Goal: Find specific page/section: Find specific page/section

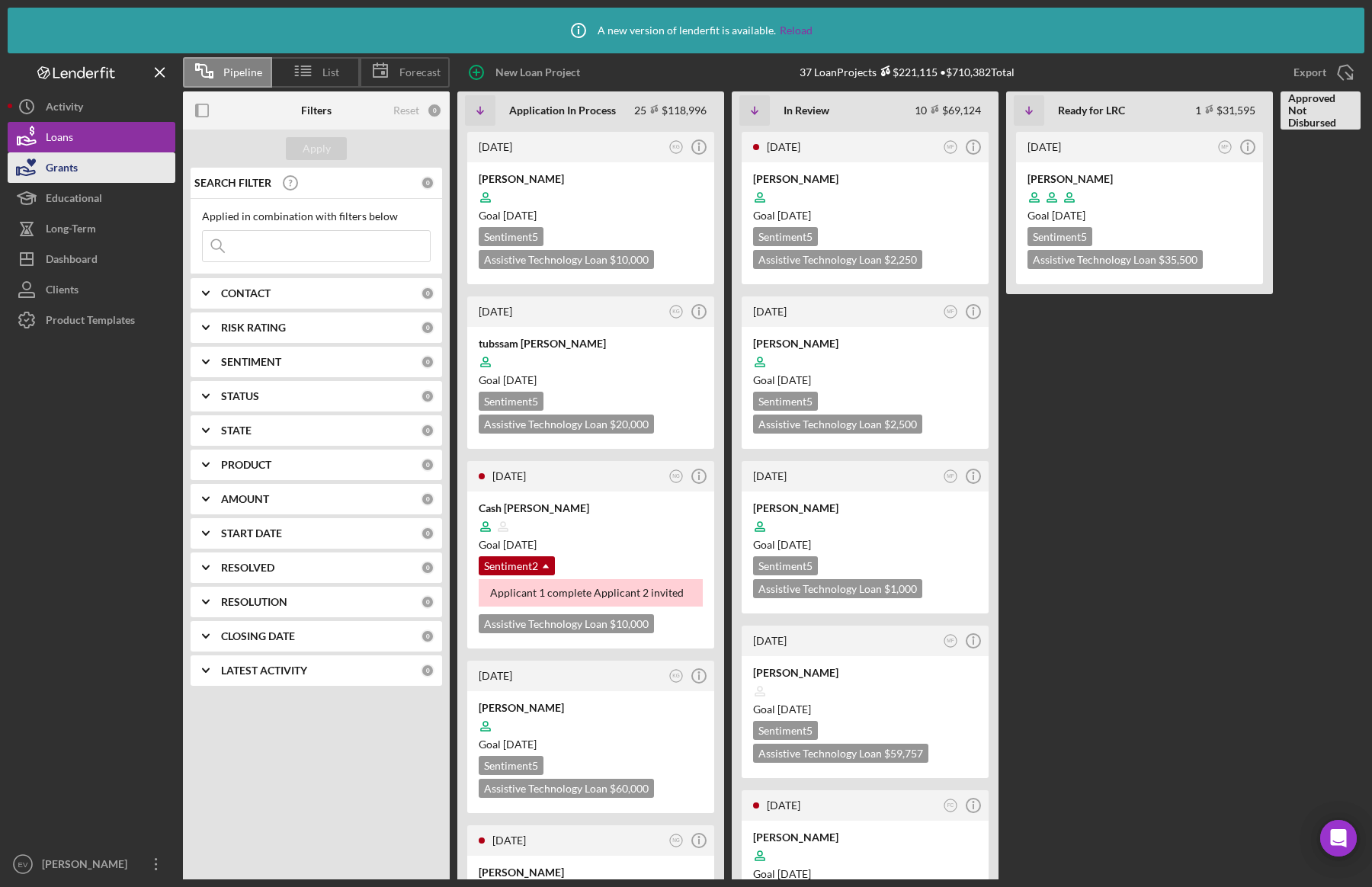
click at [70, 171] on div "Grants" at bounding box center [62, 169] width 32 height 34
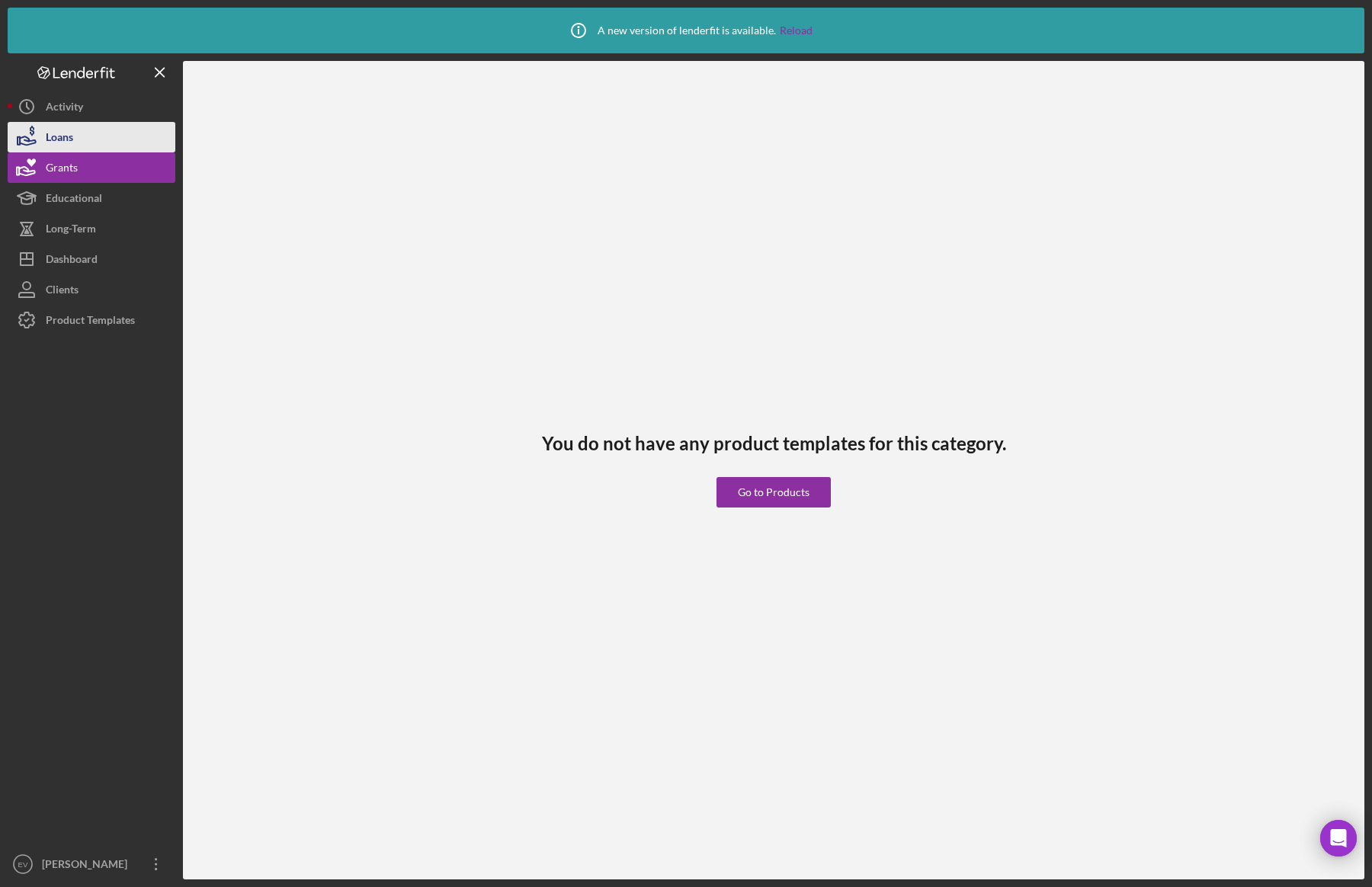
click at [95, 135] on button "Loans" at bounding box center [91, 137] width 167 height 30
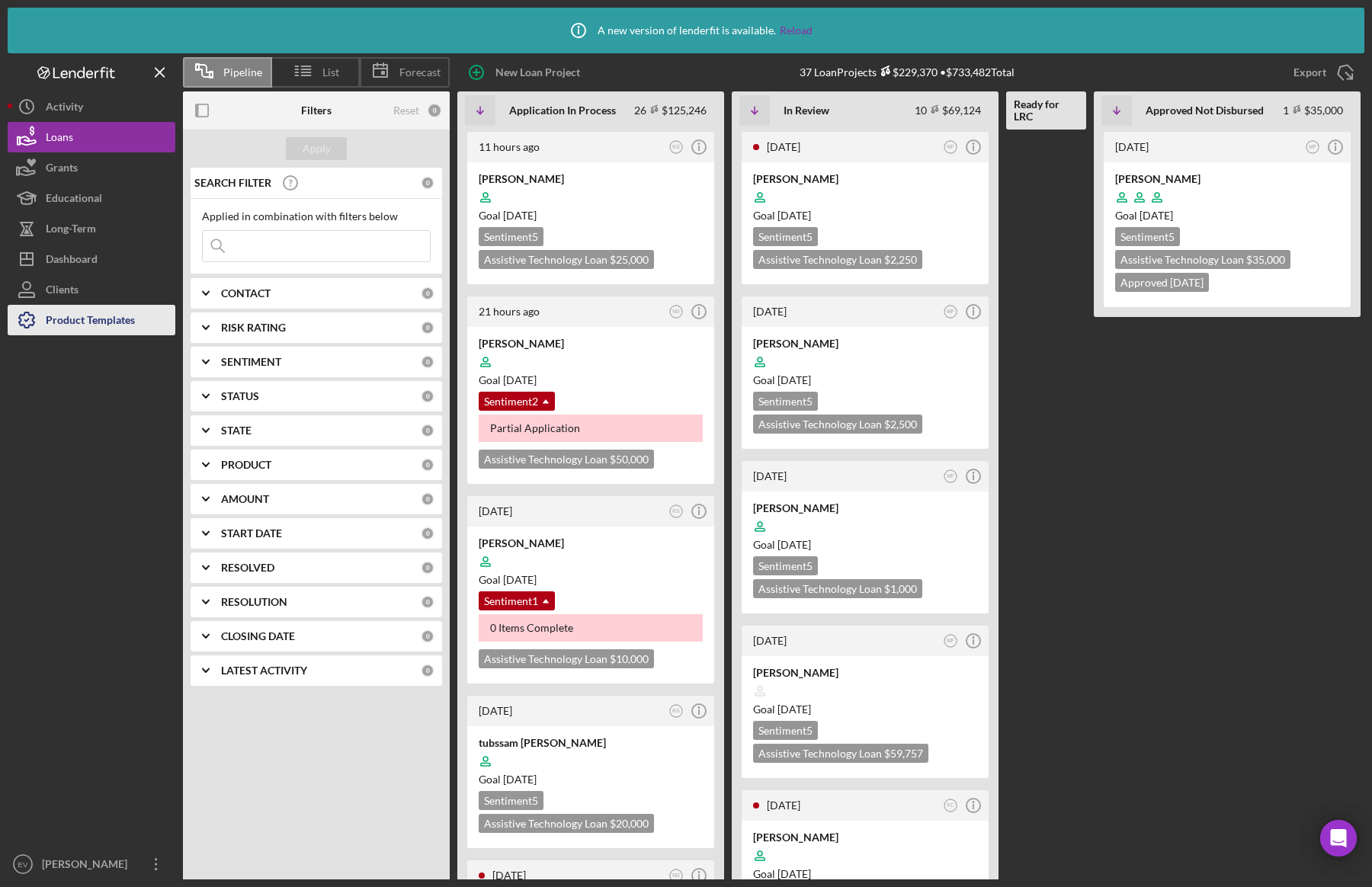
click at [73, 312] on div "Product Templates" at bounding box center [90, 321] width 89 height 34
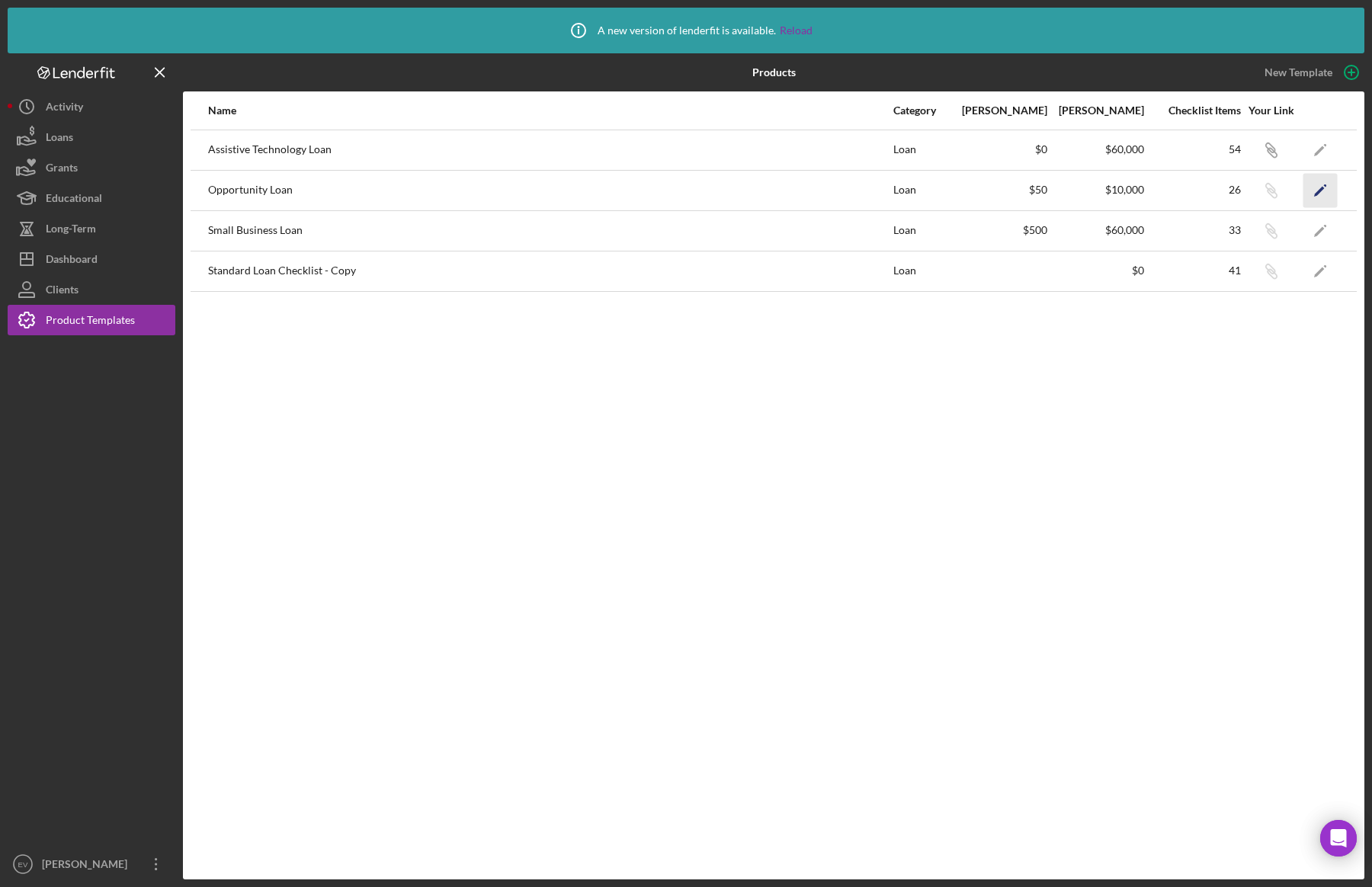
click at [1308, 188] on icon "Icon/Edit" at bounding box center [1320, 190] width 34 height 34
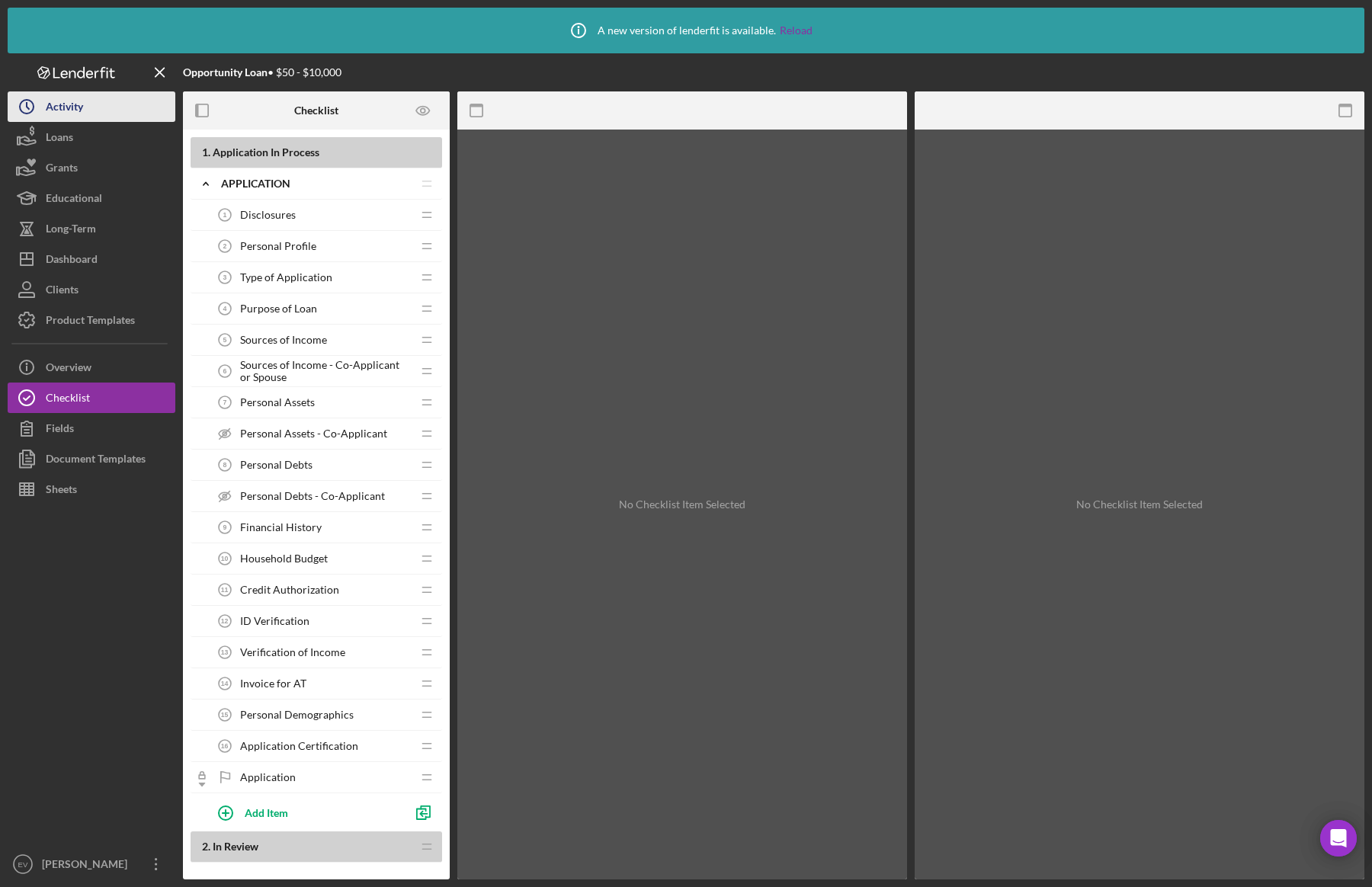
click at [86, 107] on button "Icon/History Activity" at bounding box center [91, 107] width 167 height 30
